Goal: Book appointment/travel/reservation

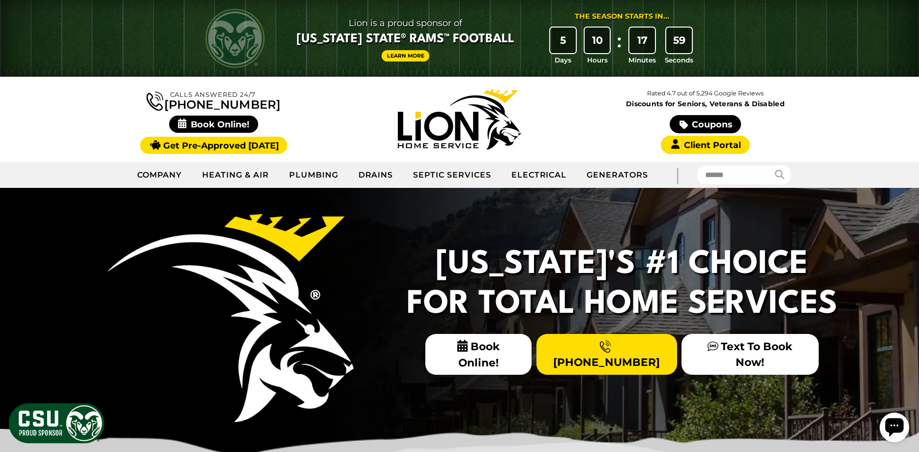
click at [707, 120] on link "Coupons" at bounding box center [704, 124] width 71 height 18
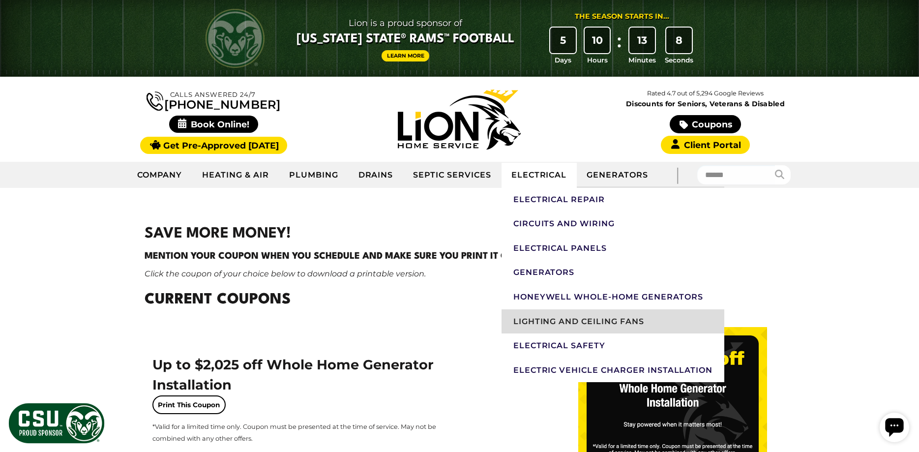
click at [560, 317] on link "Lighting And Ceiling Fans" at bounding box center [612, 321] width 223 height 25
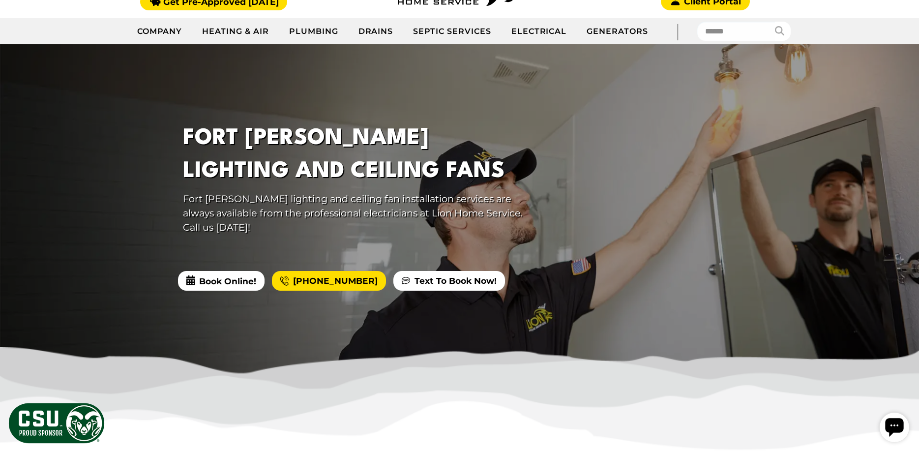
scroll to position [150, 0]
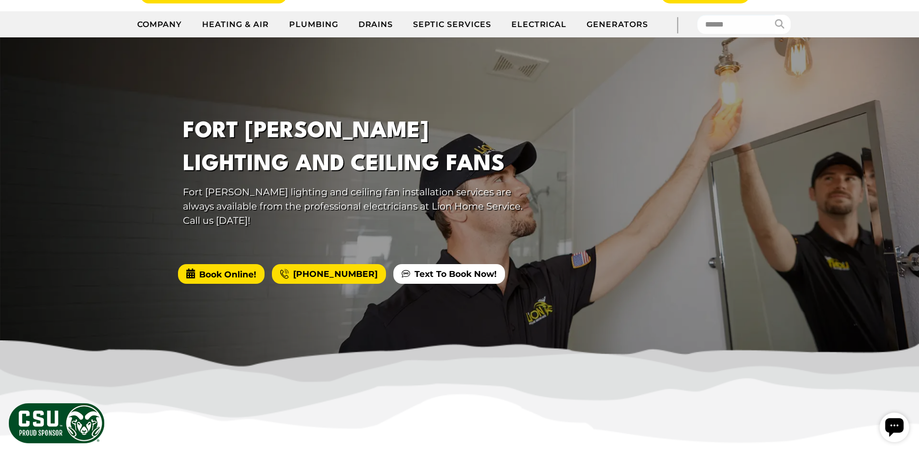
click at [223, 264] on span "Book Online!" at bounding box center [221, 274] width 87 height 20
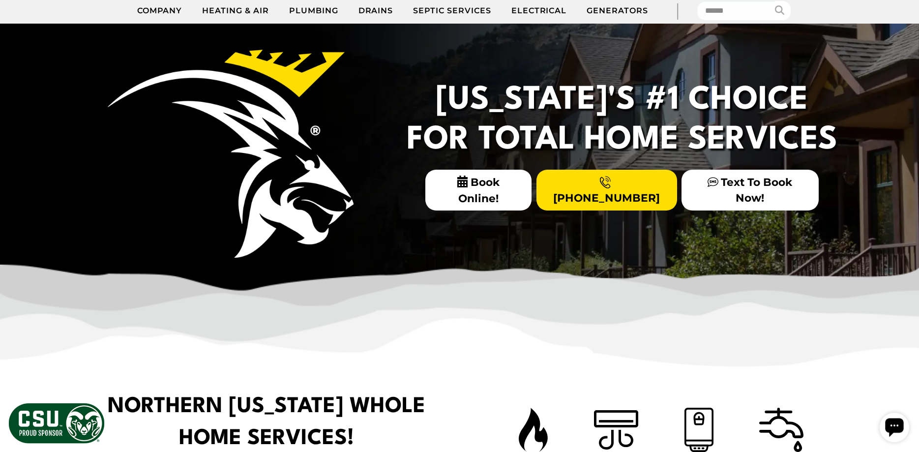
scroll to position [100, 0]
